Goal: Information Seeking & Learning: Find specific fact

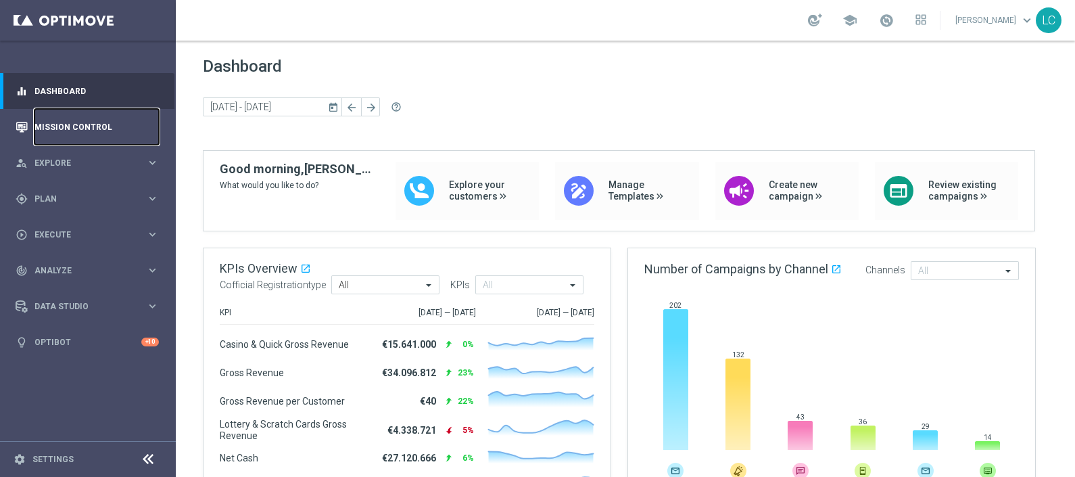
click at [41, 119] on link "Mission Control" at bounding box center [96, 127] width 124 height 36
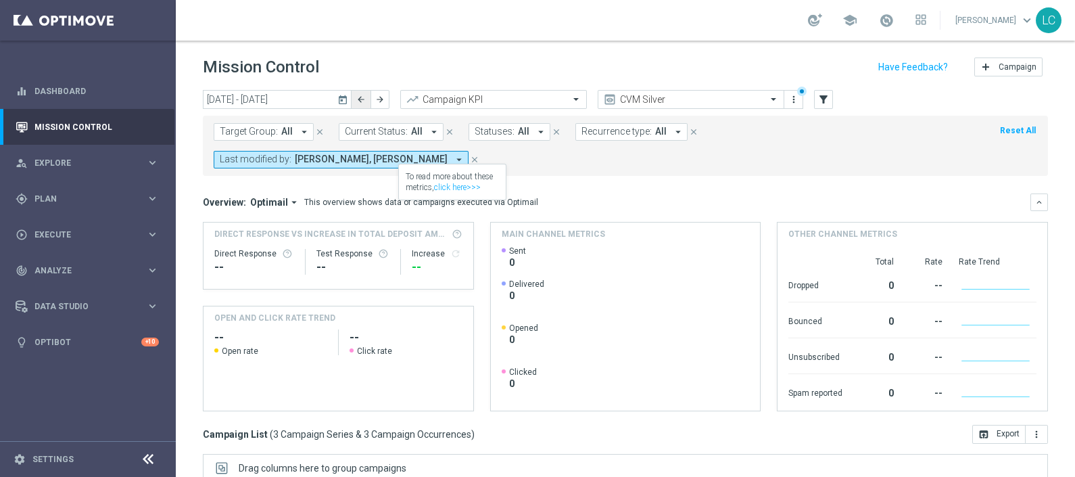
click at [358, 101] on icon "arrow_back" at bounding box center [360, 99] width 9 height 9
type input "[DATE] - [DATE]"
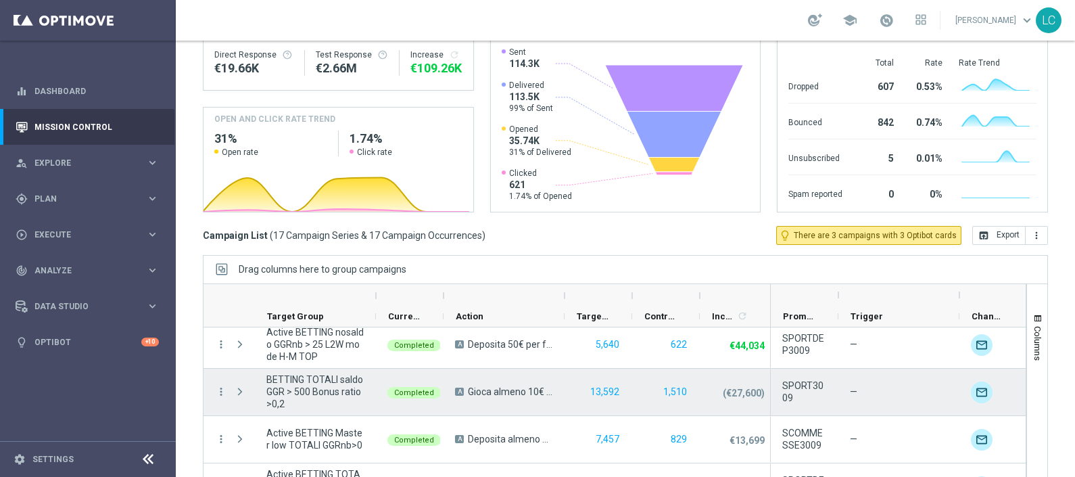
scroll to position [186, 0]
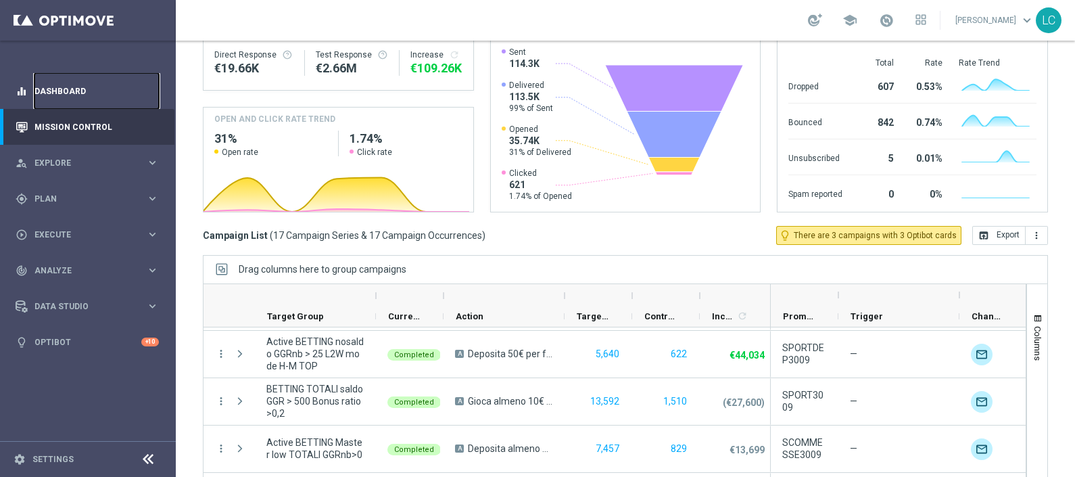
click at [94, 90] on link "Dashboard" at bounding box center [96, 91] width 124 height 36
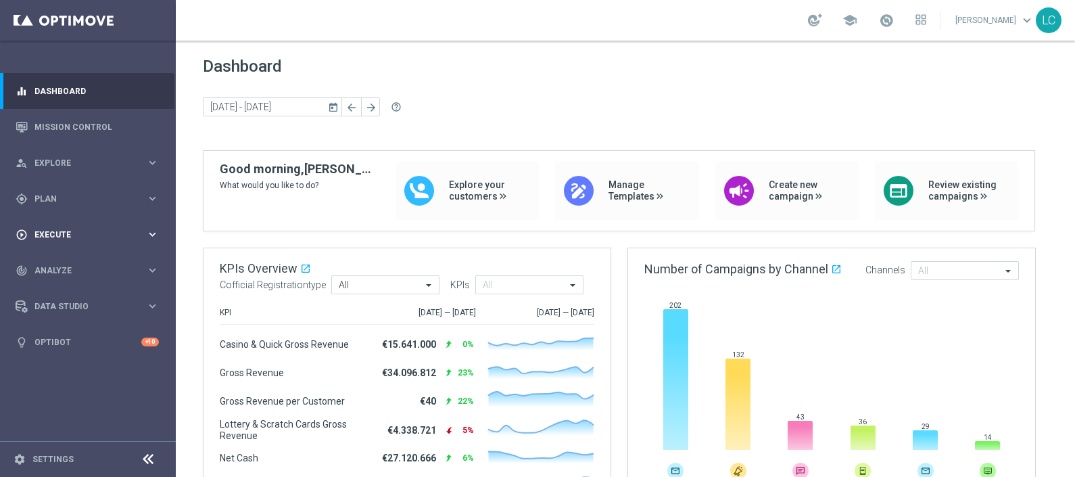
click at [74, 231] on span "Execute" at bounding box center [90, 235] width 112 height 8
click at [68, 316] on div "track_changes Analyze" at bounding box center [81, 311] width 131 height 12
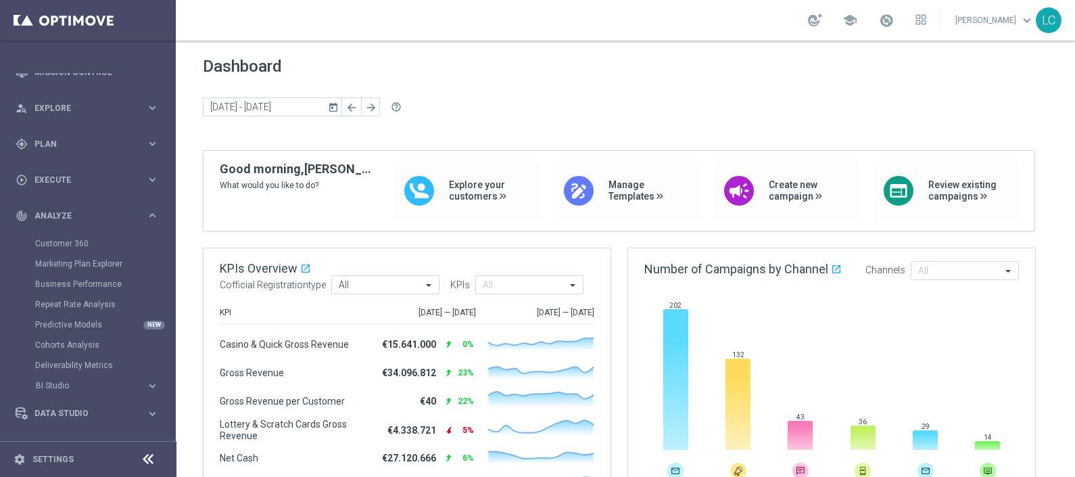
scroll to position [55, 0]
click at [77, 242] on link "Customer 360" at bounding box center [87, 242] width 105 height 11
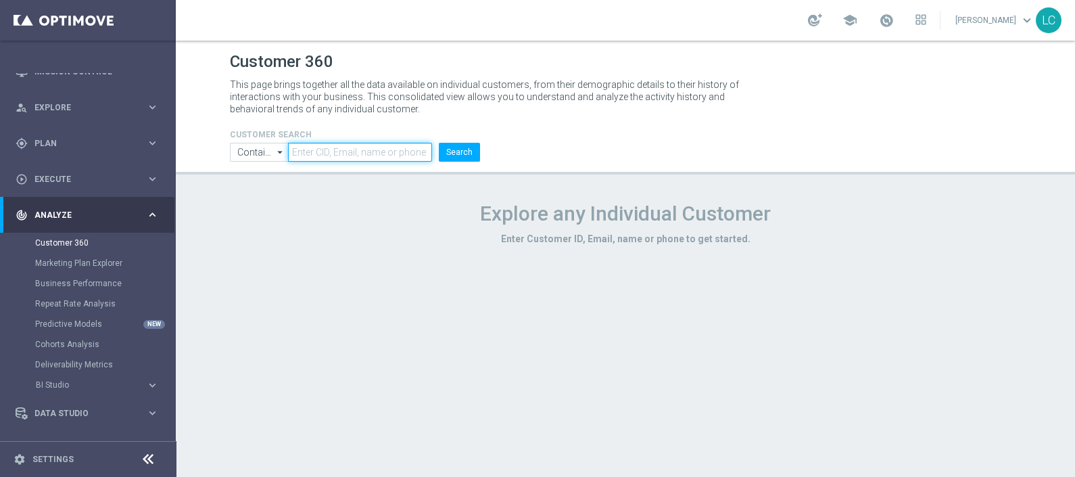
click at [354, 159] on input "text" at bounding box center [360, 152] width 144 height 19
click at [448, 151] on button "Search" at bounding box center [459, 152] width 41 height 19
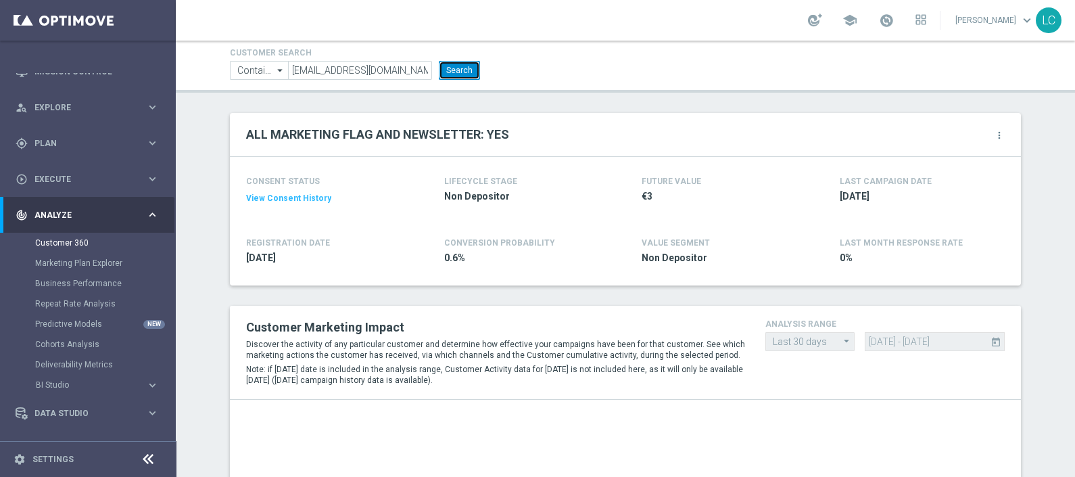
scroll to position [79, 0]
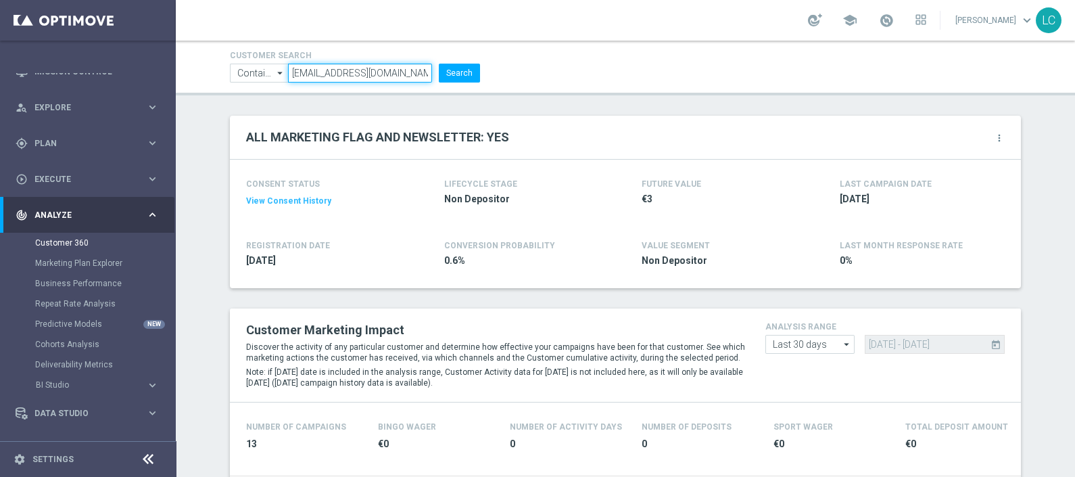
click at [288, 68] on input "[EMAIL_ADDRESS][DOMAIN_NAME]" at bounding box center [360, 73] width 144 height 19
drag, startPoint x: 285, startPoint y: 68, endPoint x: 492, endPoint y: 91, distance: 207.5
click at [492, 91] on header "Customer 360 This page brings together all the data available on individual cus…" at bounding box center [625, 28] width 899 height 134
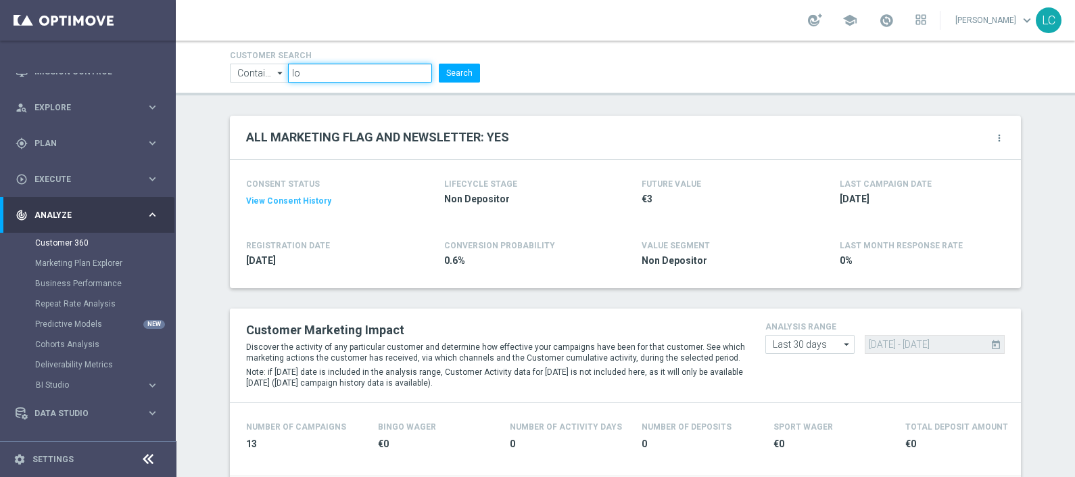
type input "[EMAIL_ADDRESS][DOMAIN_NAME]"
click at [461, 71] on button "Search" at bounding box center [459, 73] width 41 height 19
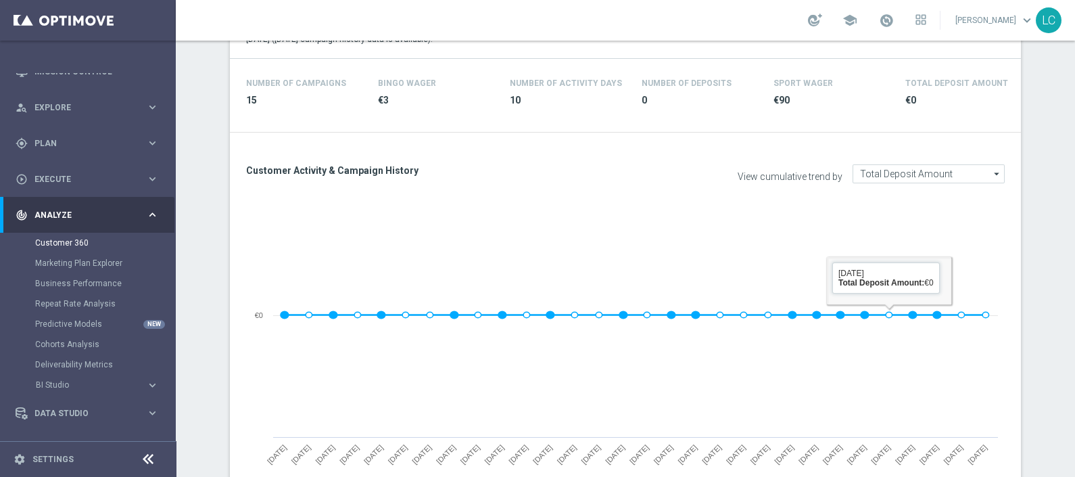
scroll to position [436, 0]
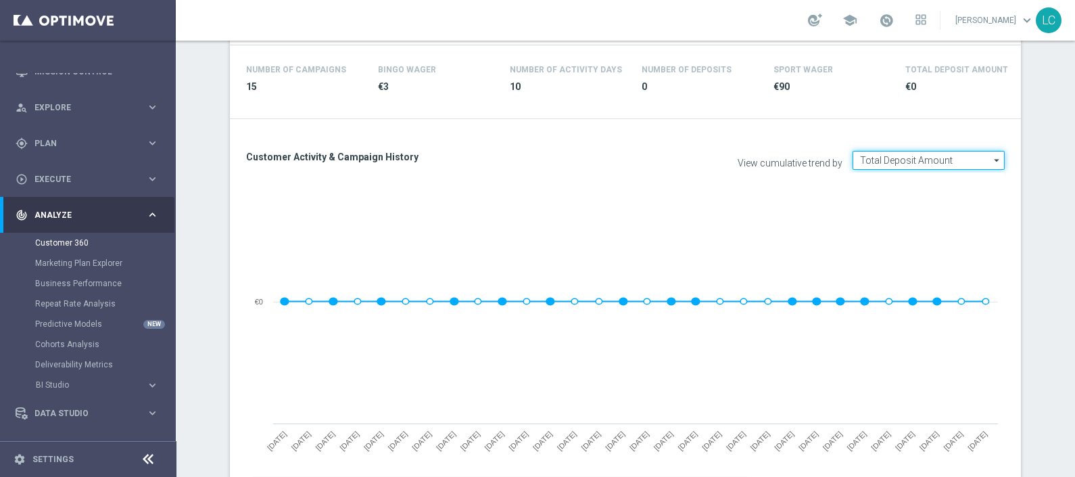
click at [889, 161] on input "Total Deposit Amount" at bounding box center [929, 160] width 152 height 19
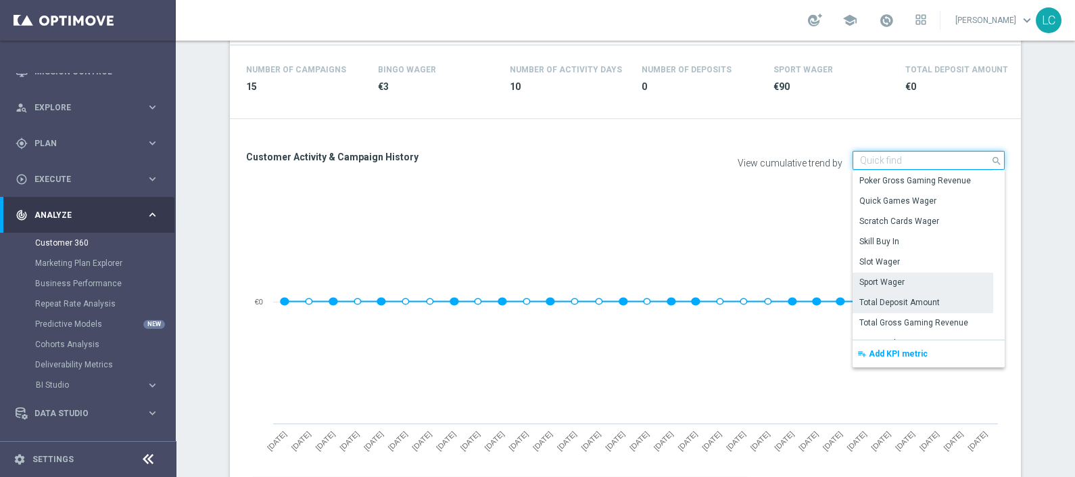
scroll to position [203, 0]
click at [901, 287] on div "Sport Wager" at bounding box center [923, 282] width 141 height 20
type input "Sport Wager"
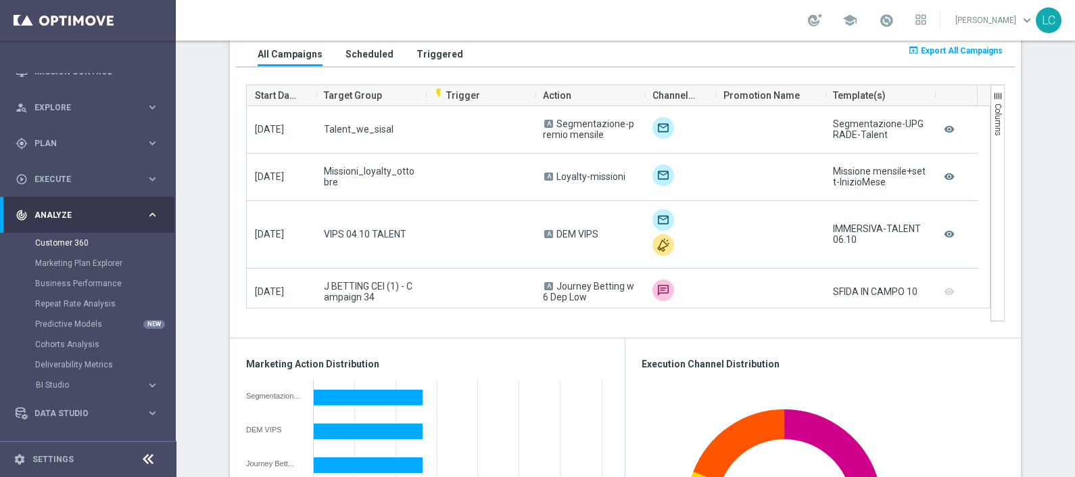
scroll to position [920, 0]
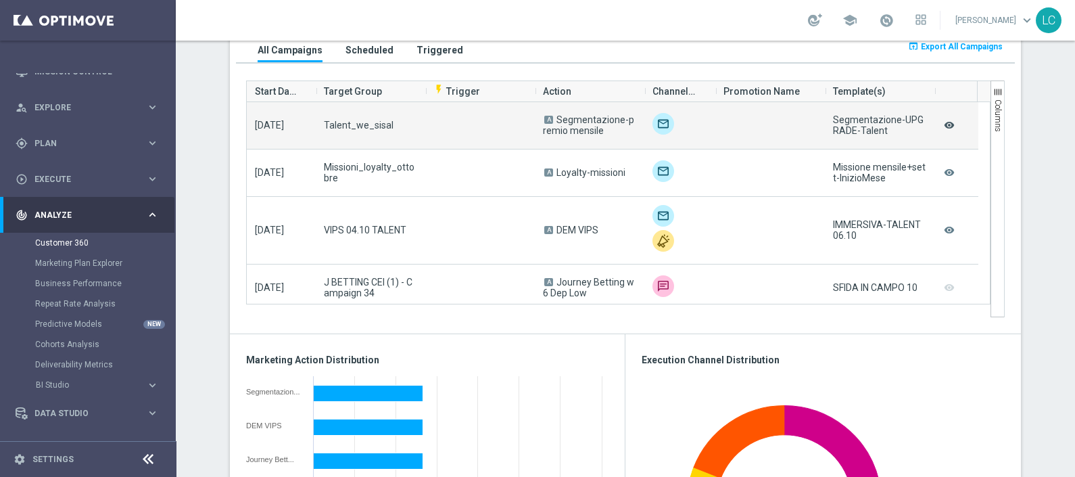
click at [943, 127] on icon "remove_red_eye" at bounding box center [950, 125] width 14 height 18
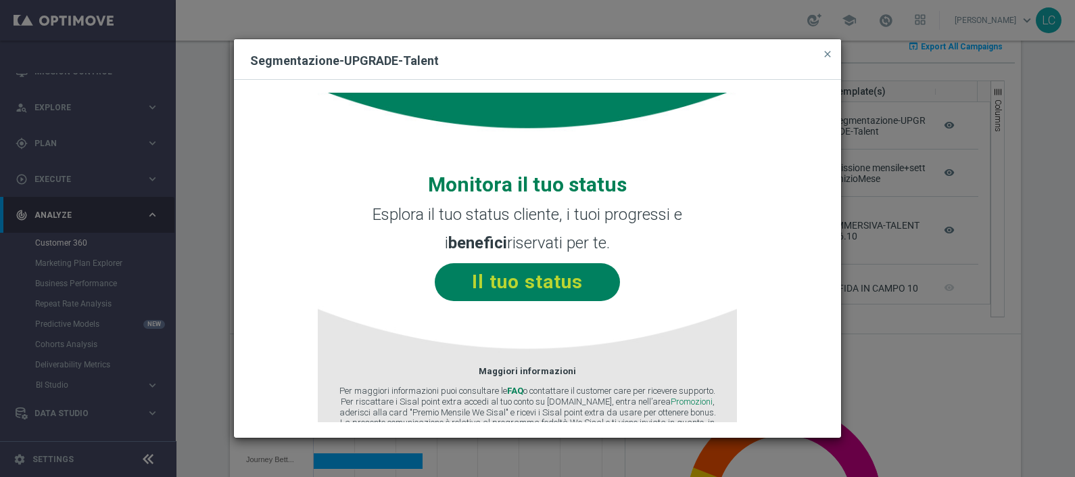
scroll to position [805, 0]
click at [825, 47] on button "close" at bounding box center [828, 54] width 14 height 16
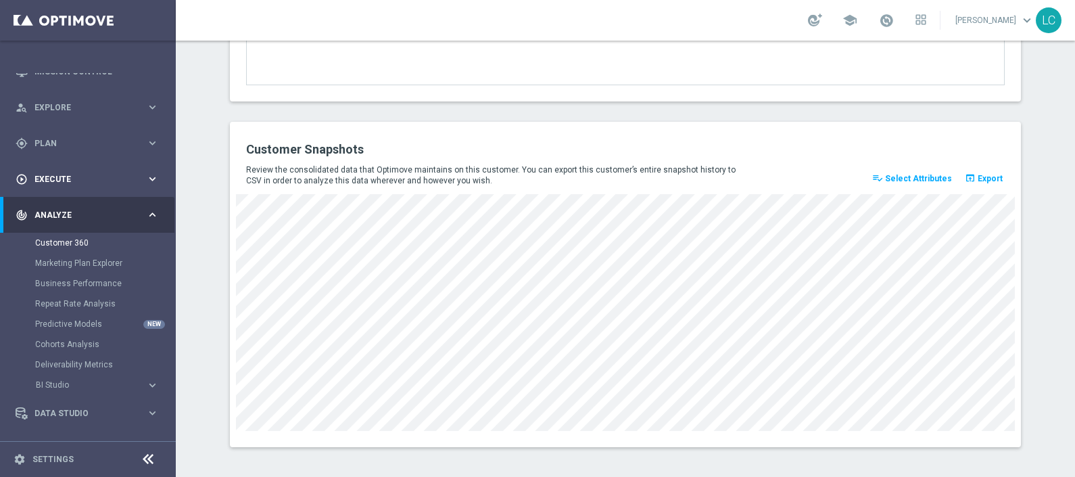
scroll to position [0, 0]
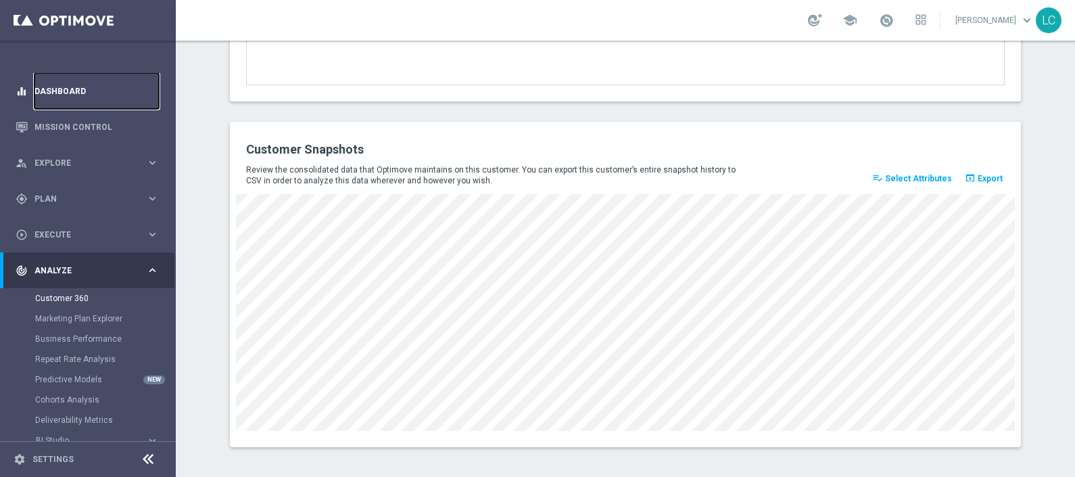
click at [64, 104] on link "Dashboard" at bounding box center [96, 91] width 124 height 36
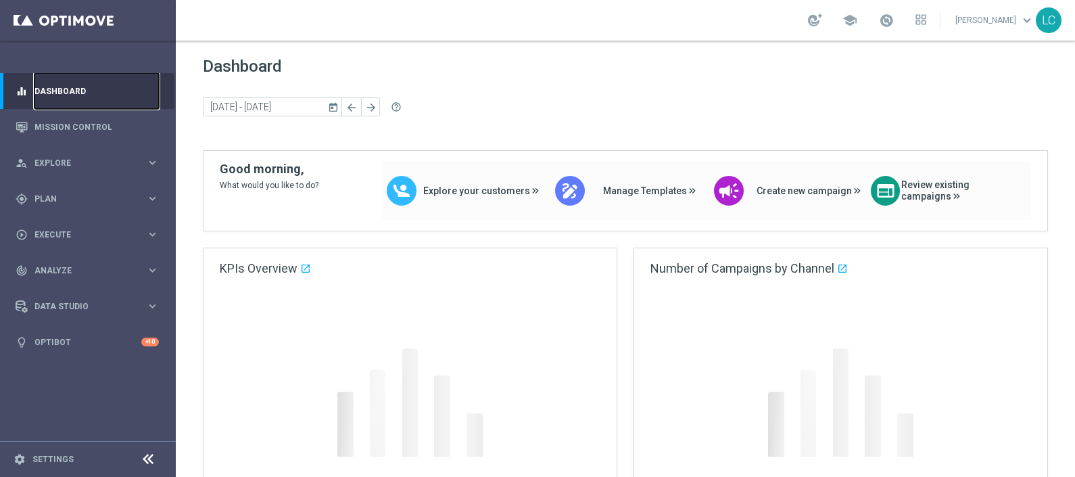
click at [64, 104] on link "Dashboard" at bounding box center [96, 91] width 124 height 36
